Goal: Find specific page/section: Find specific page/section

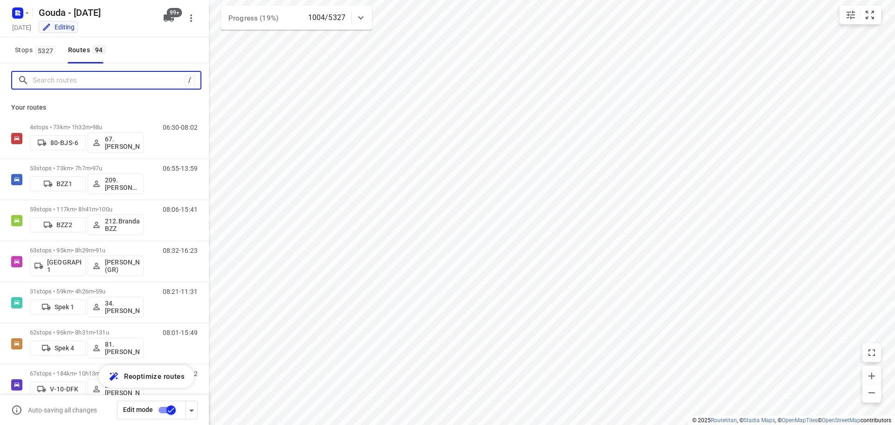
click at [90, 80] on input "Search routes" at bounding box center [109, 80] width 152 height 14
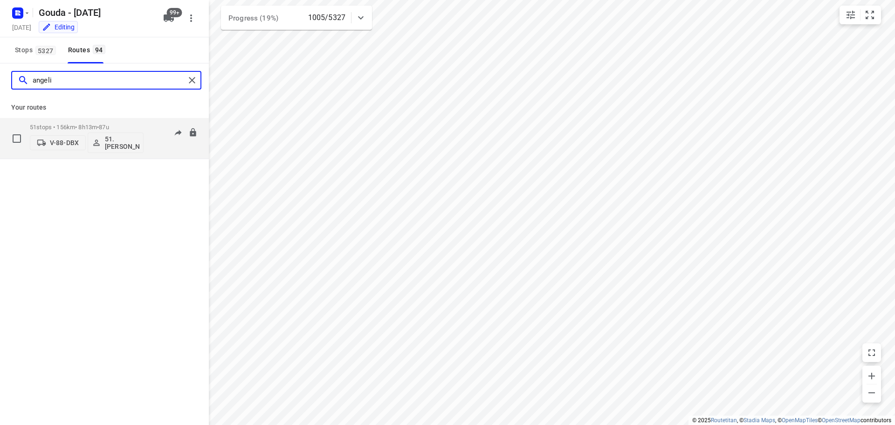
type input "angeli"
click at [98, 123] on div "51 stops • 156km • 8h13m • 87u V-88-DBX 51.[PERSON_NAME]" at bounding box center [87, 138] width 114 height 39
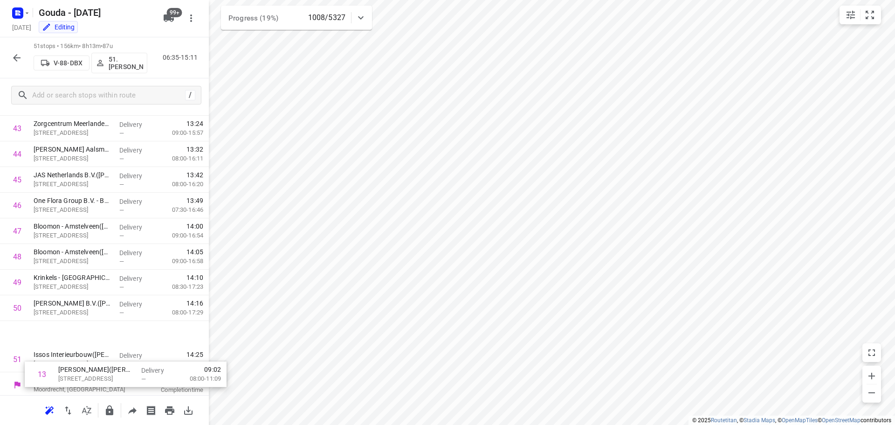
scroll to position [1097, 0]
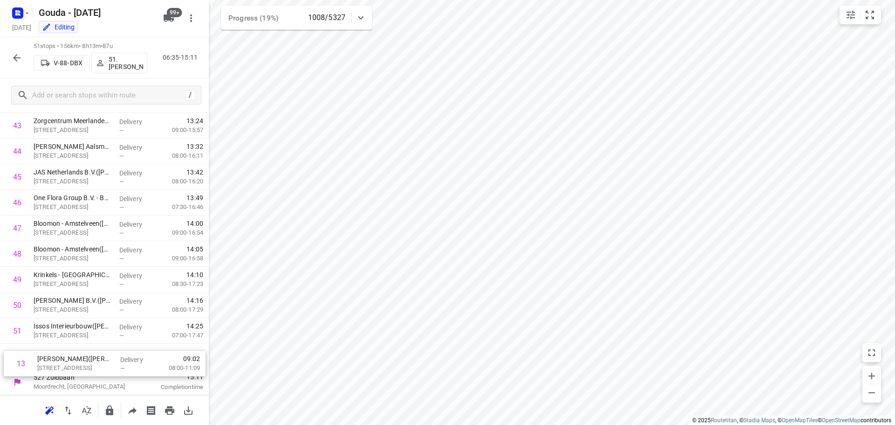
drag, startPoint x: 53, startPoint y: 226, endPoint x: 60, endPoint y: 368, distance: 142.4
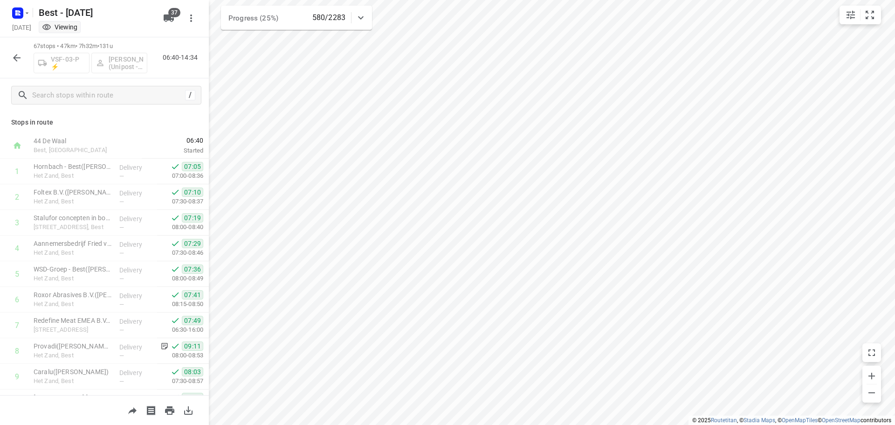
scroll to position [187, 0]
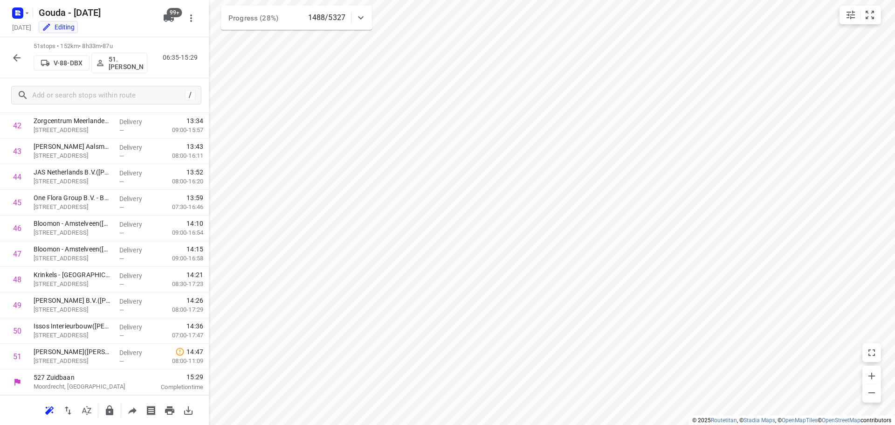
click at [15, 59] on icon "button" at bounding box center [16, 57] width 7 height 7
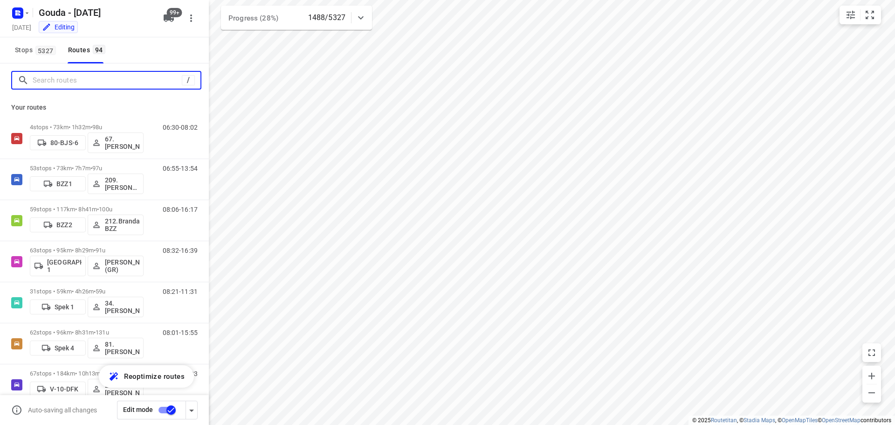
click at [66, 84] on input "Search routes" at bounding box center [107, 80] width 149 height 14
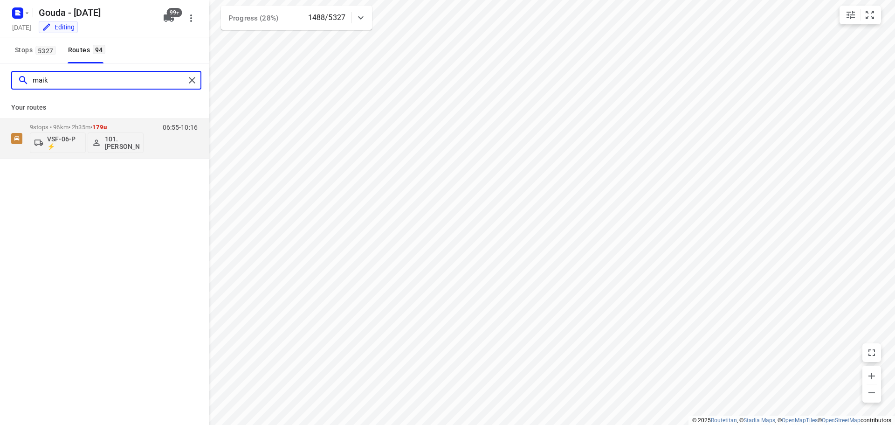
click at [75, 76] on input "maik" at bounding box center [109, 80] width 152 height 14
type input "sidn"
click at [97, 125] on p "62 stops • 96km • 8h31m • 131u" at bounding box center [87, 127] width 114 height 7
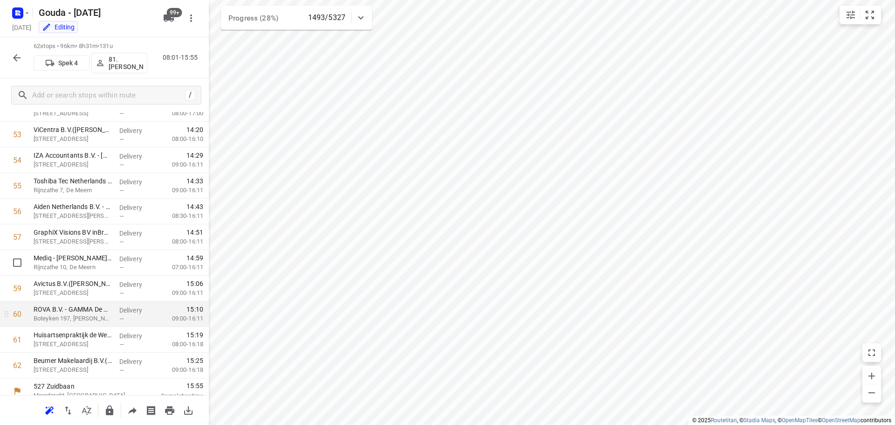
scroll to position [1379, 0]
